Goal: Find specific fact: Find specific fact

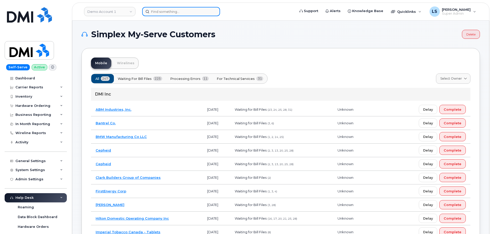
click at [171, 16] on input at bounding box center [181, 11] width 78 height 9
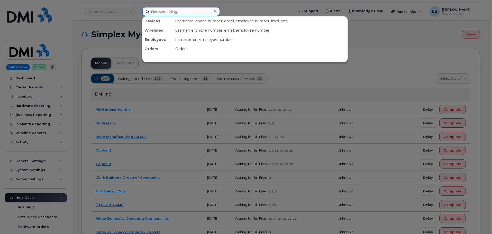
paste input "4034042681"
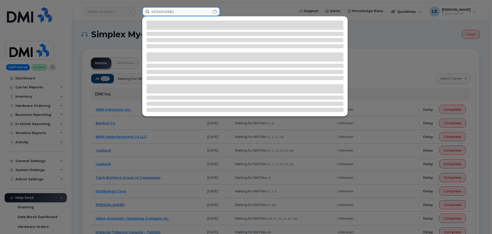
type input "4034042681"
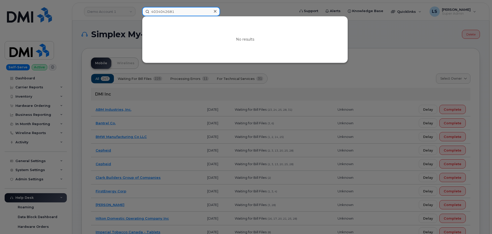
click at [178, 13] on input "4034042681" at bounding box center [181, 11] width 78 height 9
drag, startPoint x: 178, startPoint y: 11, endPoint x: 140, endPoint y: 21, distance: 39.3
click at [138, 16] on div "4034042681 No results" at bounding box center [217, 11] width 158 height 9
click at [240, 8] on div at bounding box center [246, 117] width 492 height 234
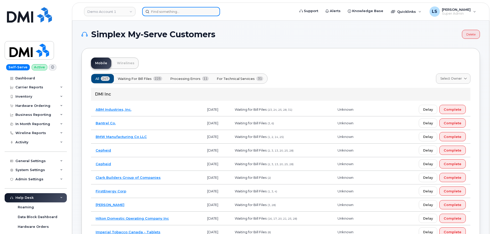
click at [197, 12] on input at bounding box center [181, 11] width 78 height 9
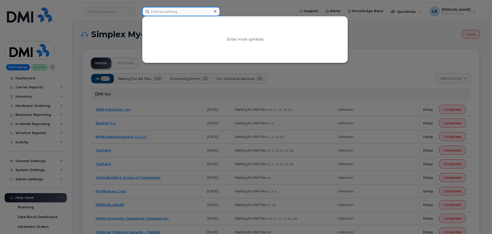
paste input "4034042681"
type input "4034042681"
click at [216, 10] on icon at bounding box center [215, 11] width 3 height 4
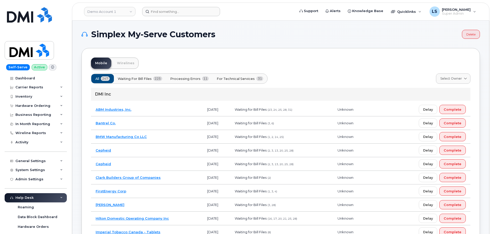
click at [245, 10] on form at bounding box center [217, 11] width 150 height 9
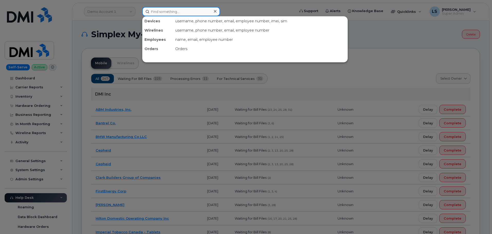
click at [157, 11] on input at bounding box center [181, 11] width 78 height 9
click at [140, 14] on div at bounding box center [246, 117] width 492 height 234
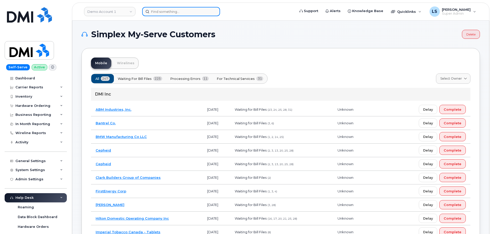
click at [195, 10] on input at bounding box center [181, 11] width 78 height 9
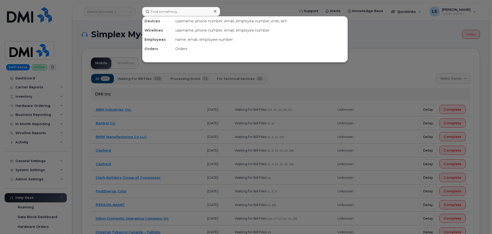
click at [256, 6] on div at bounding box center [246, 117] width 492 height 234
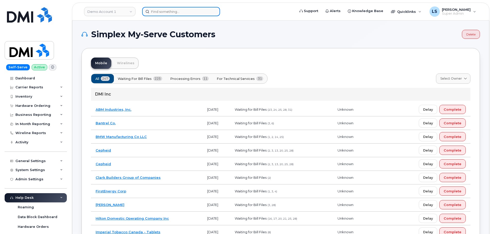
click at [155, 12] on input at bounding box center [181, 11] width 78 height 9
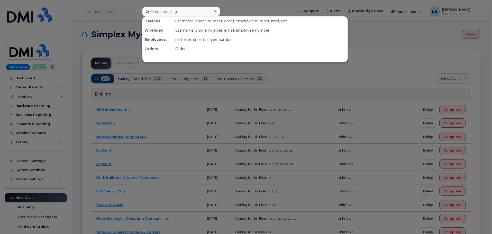
click at [239, 13] on div at bounding box center [246, 117] width 492 height 234
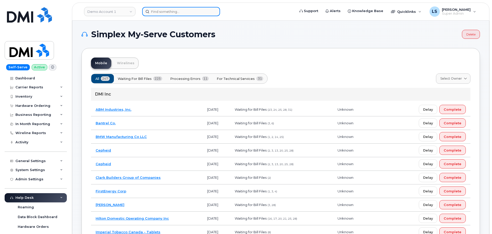
click at [162, 11] on input at bounding box center [181, 11] width 78 height 9
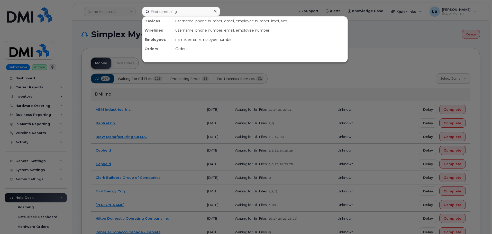
drag, startPoint x: 226, startPoint y: 8, endPoint x: 216, endPoint y: 8, distance: 10.1
click at [227, 9] on div at bounding box center [246, 117] width 492 height 234
click at [154, 10] on input at bounding box center [181, 11] width 78 height 9
paste input "Hira Sarwar"
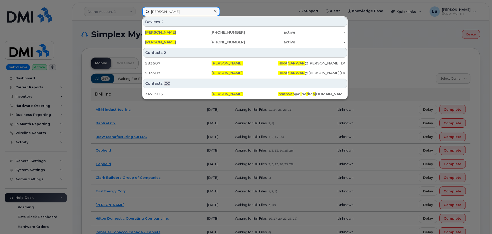
type input "Hira Sarwar"
click at [253, 5] on div at bounding box center [246, 117] width 492 height 234
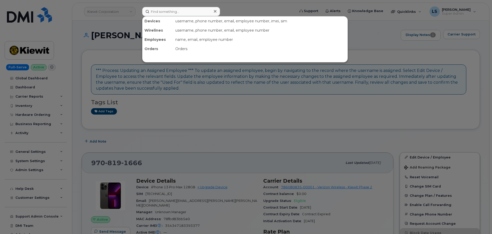
click at [162, 10] on input at bounding box center [181, 11] width 78 height 9
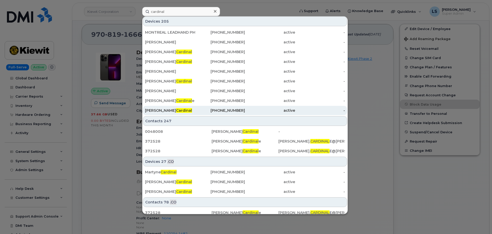
scroll to position [152, 0]
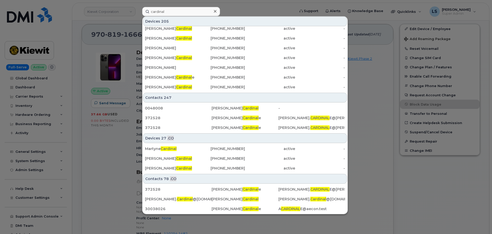
click at [152, 12] on input "cardinal" at bounding box center [181, 11] width 78 height 9
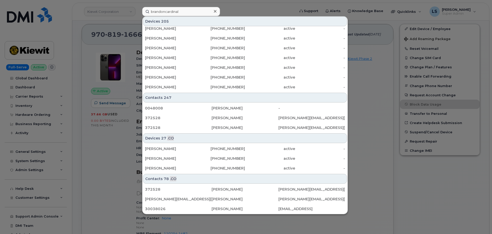
scroll to position [0, 0]
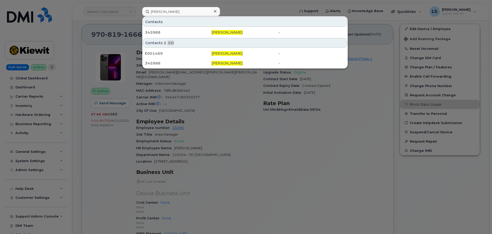
drag, startPoint x: 184, startPoint y: 12, endPoint x: 84, endPoint y: 12, distance: 99.6
click at [138, 9] on div "brandon cardinal Contacts 345988 Brandon Cardinal - Contacts 2 .CO E001469 Bran…" at bounding box center [217, 11] width 158 height 9
type input "brandon cardinal"
click at [105, 25] on div at bounding box center [246, 117] width 492 height 234
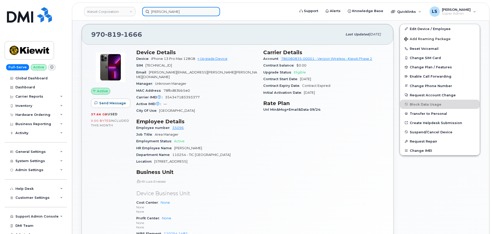
click at [192, 11] on input "brandon cardinal" at bounding box center [181, 11] width 78 height 9
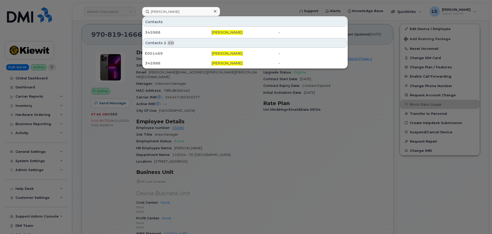
click at [244, 10] on div at bounding box center [246, 117] width 492 height 234
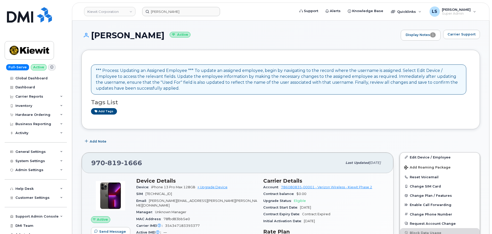
click at [139, 75] on div "*** Process: Updating an Assigned Employee *** To update an assigned employee, …" at bounding box center [279, 79] width 366 height 23
click at [200, 87] on div "*** Process: Updating an Assigned Employee *** To update an assigned employee, …" at bounding box center [279, 79] width 366 height 23
click at [206, 83] on div "*** Process: Updating an Assigned Employee *** To update an assigned employee, …" at bounding box center [279, 79] width 366 height 23
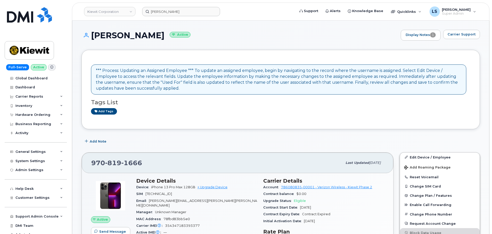
click at [242, 83] on div "*** Process: Updating an Assigned Employee *** To update an assigned employee, …" at bounding box center [279, 79] width 366 height 23
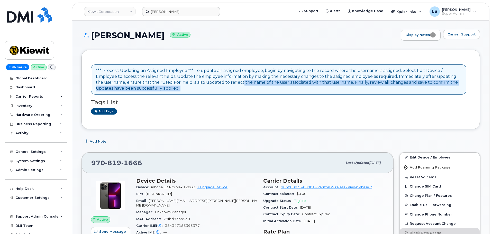
drag, startPoint x: 242, startPoint y: 83, endPoint x: 240, endPoint y: 89, distance: 6.2
click at [241, 89] on div "*** Process: Updating an Assigned Employee *** To update an assigned employee, …" at bounding box center [279, 79] width 366 height 23
click at [256, 83] on div "*** Process: Updating an Assigned Employee *** To update an assigned employee, …" at bounding box center [279, 79] width 366 height 23
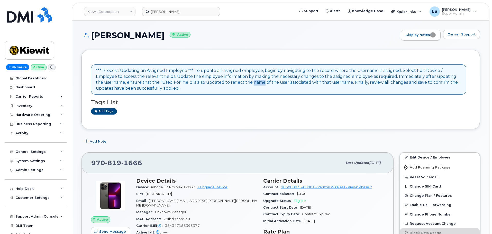
click at [256, 84] on div "*** Process: Updating an Assigned Employee *** To update an assigned employee, …" at bounding box center [279, 79] width 366 height 23
click at [257, 88] on div "*** Process: Updating an Assigned Employee *** To update an assigned employee, …" at bounding box center [279, 79] width 366 height 23
click at [47, 114] on div "Hardware Ordering" at bounding box center [32, 115] width 35 height 4
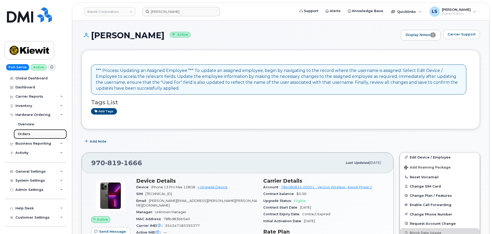
click at [36, 136] on link "Orders" at bounding box center [40, 134] width 53 height 10
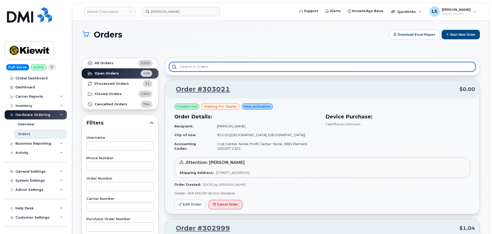
click at [183, 68] on input "text" at bounding box center [322, 66] width 307 height 9
paste input "Hira Sarwar"
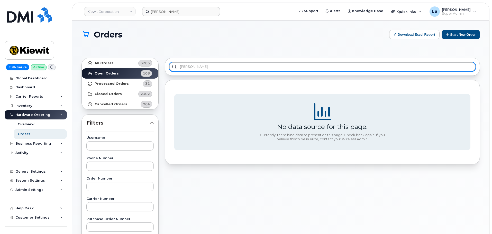
type input "Hira Sarwar"
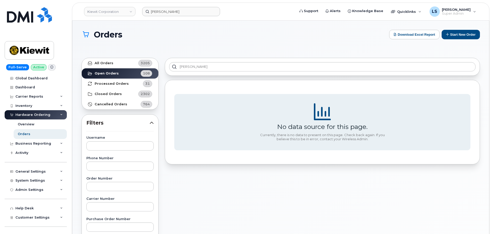
click at [221, 45] on div "Orders Download Excel Report Start New Order" at bounding box center [281, 39] width 399 height 19
click at [114, 62] on link "All Orders 3205" at bounding box center [120, 63] width 77 height 10
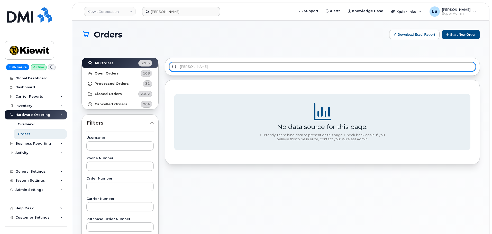
click at [233, 67] on input "Hira Sarwar" at bounding box center [322, 66] width 307 height 9
drag, startPoint x: 211, startPoint y: 69, endPoint x: 167, endPoint y: 68, distance: 44.0
click at [175, 69] on input "Hira Sarwar" at bounding box center [322, 66] width 307 height 9
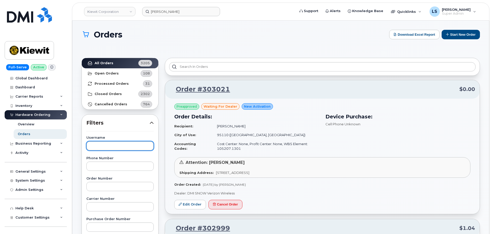
click at [113, 142] on input "text" at bounding box center [119, 145] width 67 height 9
paste input "Hira Sarwar"
type input "Hira Sarwar"
click at [198, 45] on div "Orders Download Excel Report Start New Order" at bounding box center [281, 39] width 399 height 19
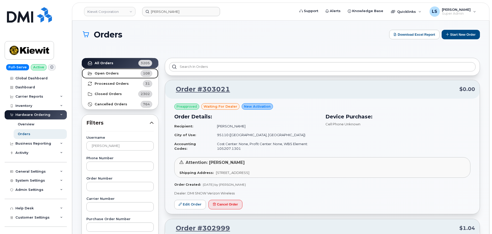
click at [142, 73] on div "108" at bounding box center [147, 73] width 12 height 7
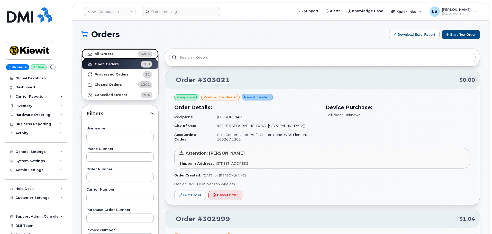
click at [127, 54] on link "All Orders 3205" at bounding box center [120, 54] width 77 height 10
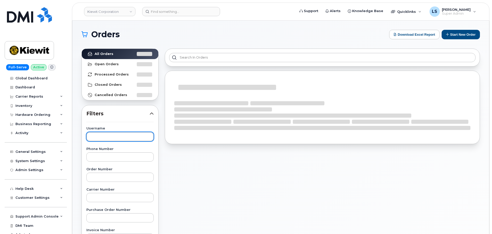
click at [105, 139] on input "text" at bounding box center [119, 136] width 67 height 9
paste input "Hira Sarwar"
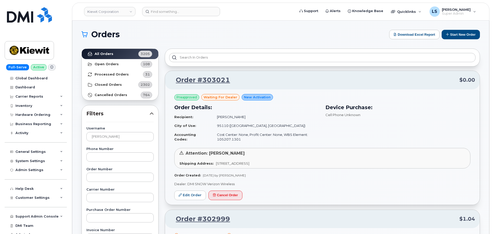
click at [123, 136] on input "Hira Sarwar" at bounding box center [119, 136] width 67 height 9
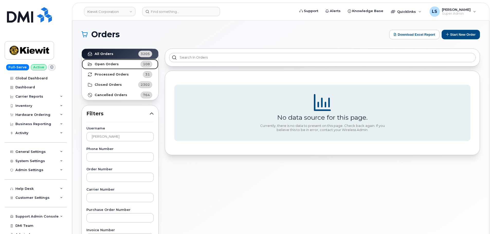
click at [117, 59] on link "Open Orders 108" at bounding box center [120, 64] width 77 height 10
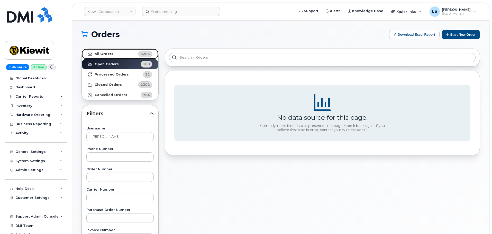
click at [121, 55] on link "All Orders 3205" at bounding box center [120, 54] width 77 height 10
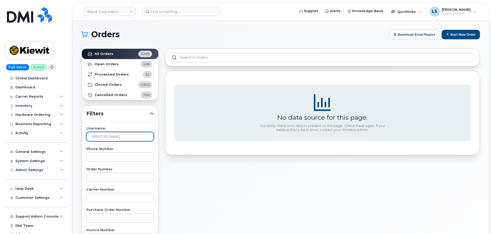
click at [116, 138] on input "Hira Sarwar" at bounding box center [119, 136] width 67 height 9
drag, startPoint x: 114, startPoint y: 137, endPoint x: 56, endPoint y: 132, distance: 58.1
click at [72, 133] on div "Kiewit Corporation Support Alerts Knowledge Base Quicklinks Suspend / Cancel De…" at bounding box center [280, 217] width 417 height 393
click at [103, 140] on input "Hira Sarwar" at bounding box center [119, 136] width 67 height 9
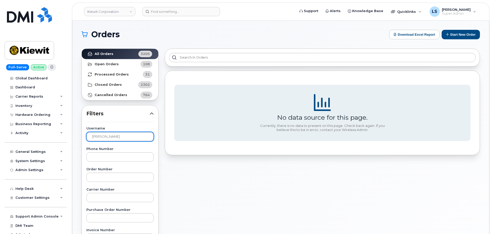
drag, startPoint x: 99, startPoint y: 137, endPoint x: 81, endPoint y: 138, distance: 18.5
type input "Sarwar"
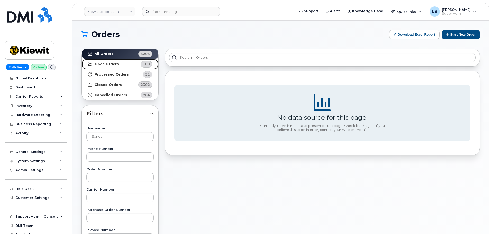
click at [121, 66] on link "Open Orders 108" at bounding box center [120, 64] width 77 height 10
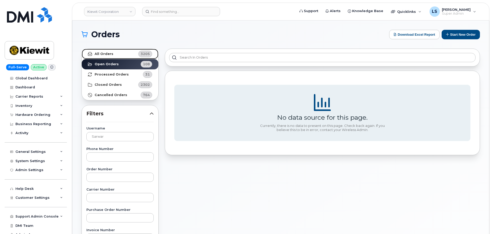
click at [115, 56] on link "All Orders 3205" at bounding box center [120, 54] width 77 height 10
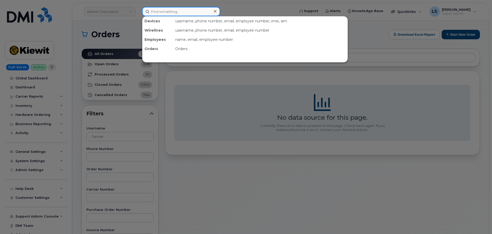
click at [197, 12] on input at bounding box center [181, 11] width 78 height 9
paste input "2363395476"
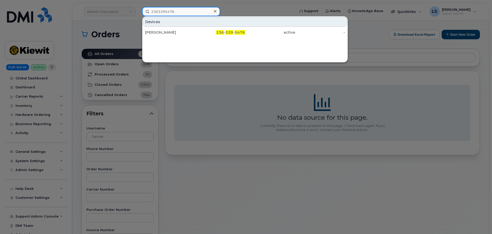
type input "2363395476"
drag, startPoint x: 182, startPoint y: 11, endPoint x: 46, endPoint y: 16, distance: 135.9
click at [138, 16] on div "2363395476 Devices Hira Sarwar 236 - 339 - 5476 active -" at bounding box center [217, 11] width 158 height 9
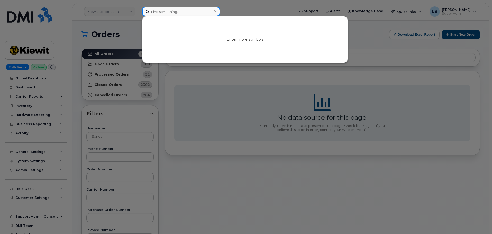
paste input "3020289"
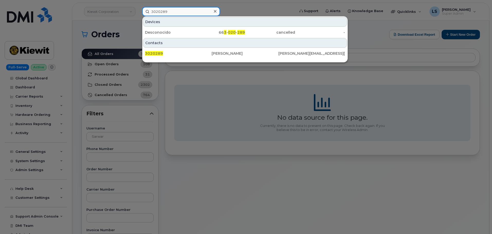
type input "3020289"
click at [216, 11] on icon at bounding box center [215, 11] width 3 height 3
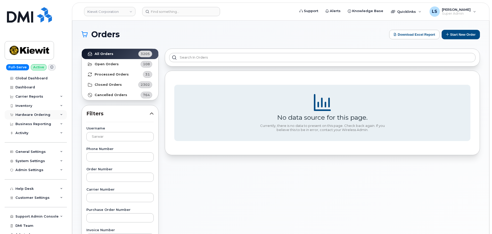
click at [46, 113] on div "Hardware Ordering" at bounding box center [32, 115] width 35 height 4
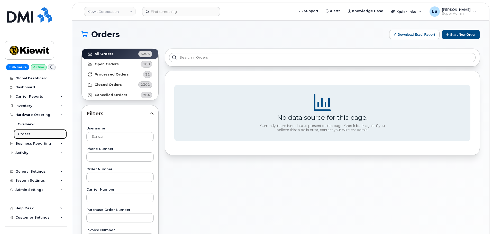
click at [40, 134] on link "Orders" at bounding box center [40, 134] width 53 height 10
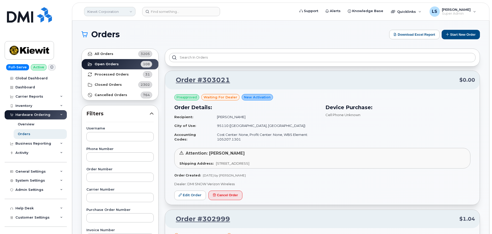
click at [110, 14] on link "Kiewit Corporation" at bounding box center [109, 11] width 51 height 9
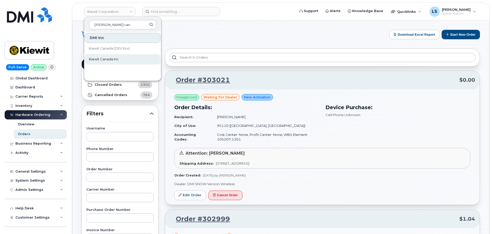
type input "kiewit can"
click at [103, 61] on span "Kiewit Canada Inc" at bounding box center [104, 59] width 30 height 5
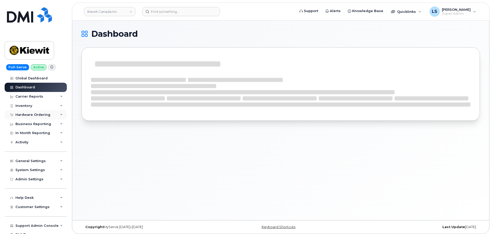
drag, startPoint x: 41, startPoint y: 115, endPoint x: 39, endPoint y: 118, distance: 3.1
click at [40, 115] on div "Hardware Ordering" at bounding box center [32, 115] width 35 height 4
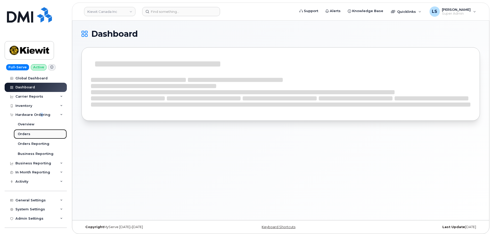
click at [31, 132] on link "Orders" at bounding box center [40, 134] width 53 height 10
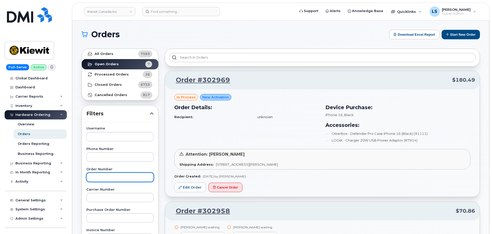
click at [109, 177] on input "text" at bounding box center [119, 177] width 67 height 9
paste input "3020289"
type input "3020289"
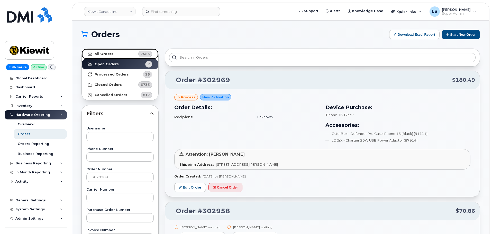
click at [123, 57] on link "All Orders 7583" at bounding box center [120, 54] width 77 height 10
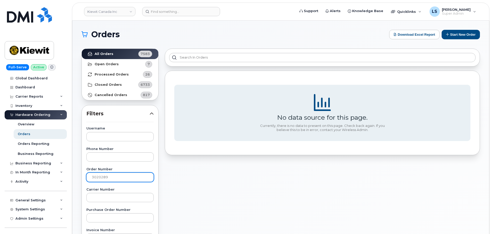
drag, startPoint x: 120, startPoint y: 185, endPoint x: 118, endPoint y: 176, distance: 8.9
click at [118, 175] on input "3020289" at bounding box center [119, 177] width 67 height 9
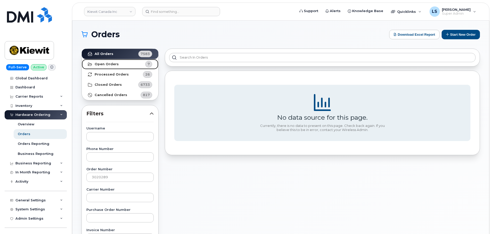
click at [129, 64] on link "Open Orders 7" at bounding box center [120, 64] width 77 height 10
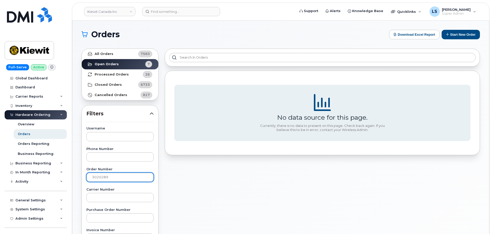
click at [92, 177] on input "3020289" at bounding box center [119, 177] width 67 height 9
click at [239, 188] on div "No data source for this page. Currently, there is no data to present on this pa…" at bounding box center [323, 226] width 322 height 361
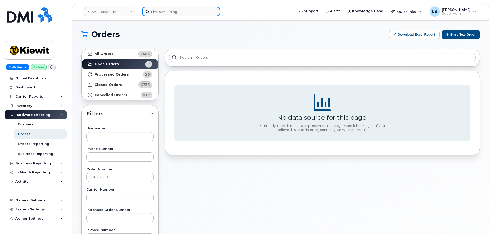
click at [166, 12] on input at bounding box center [181, 11] width 78 height 9
paste input "604-787-8941"
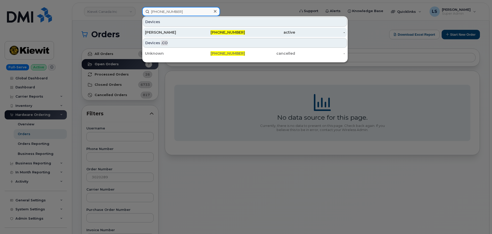
type input "604-787-8941"
click at [184, 31] on div "Marc Secord" at bounding box center [170, 32] width 50 height 5
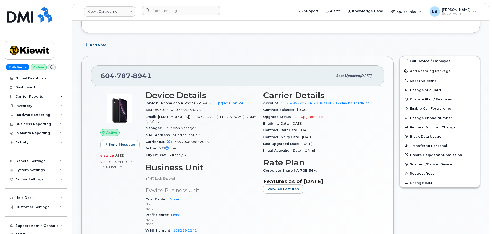
scroll to position [84, 0]
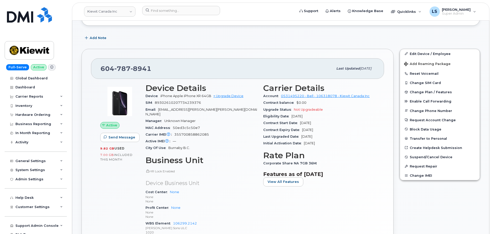
click at [193, 133] on span "355700858862085" at bounding box center [191, 135] width 35 height 4
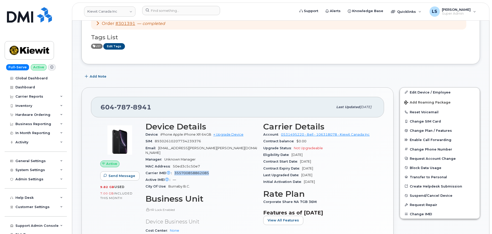
scroll to position [0, 0]
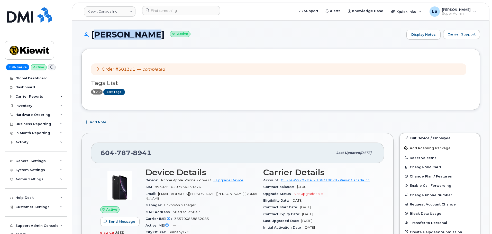
drag, startPoint x: 144, startPoint y: 37, endPoint x: 90, endPoint y: 43, distance: 54.8
click at [90, 43] on div "[PERSON_NAME] Active Display Notes Carrier Support" at bounding box center [281, 39] width 399 height 19
copy h1 "[PERSON_NAME]"
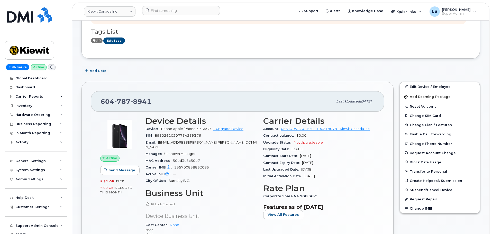
click at [198, 81] on div "[PHONE_NUMBER] Last updated [DATE] Active Send Message 9.82 GB  used 7.00 GB  i…" at bounding box center [237, 194] width 318 height 230
drag, startPoint x: 140, startPoint y: 103, endPoint x: 94, endPoint y: 111, distance: 46.9
click at [93, 109] on div "[PHONE_NUMBER] Last updated [DATE]" at bounding box center [237, 101] width 293 height 21
copy span "[PHONE_NUMBER]"
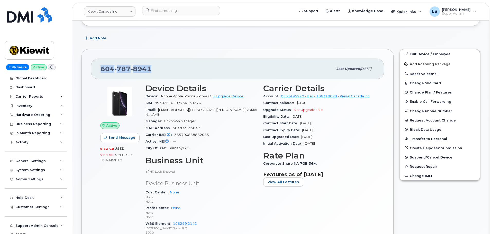
scroll to position [103, 0]
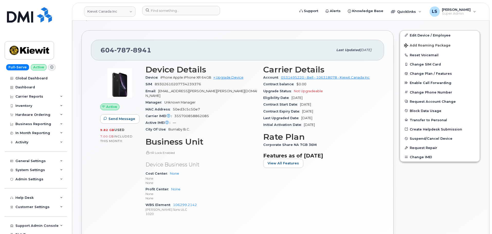
drag, startPoint x: 173, startPoint y: 19, endPoint x: 153, endPoint y: 1, distance: 27.1
click at [173, 19] on header "[PERSON_NAME] Canada Inc Support Alerts Knowledge Base Quicklinks Suspend / Can…" at bounding box center [281, 12] width 418 height 18
